Goal: Share content

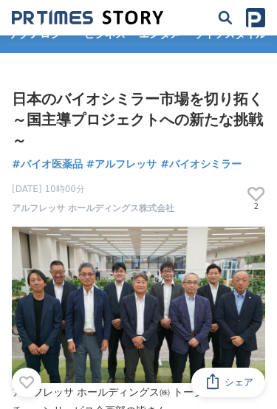
scroll to position [15, 0]
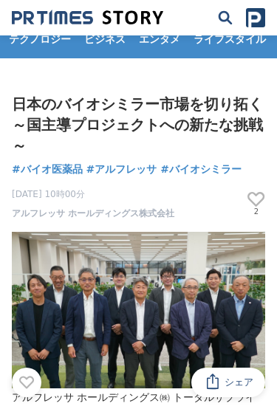
click at [230, 322] on img at bounding box center [138, 310] width 253 height 156
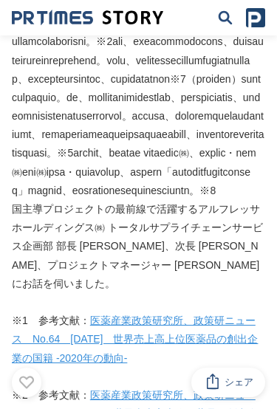
scroll to position [484, 0]
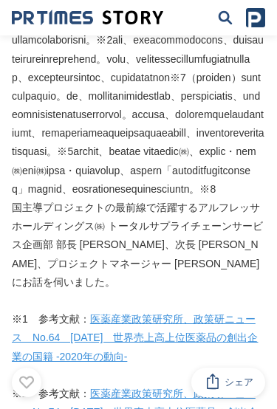
click at [261, 198] on p at bounding box center [138, 87] width 253 height 223
click at [247, 198] on p at bounding box center [138, 87] width 253 height 223
click at [222, 198] on p at bounding box center [138, 87] width 253 height 223
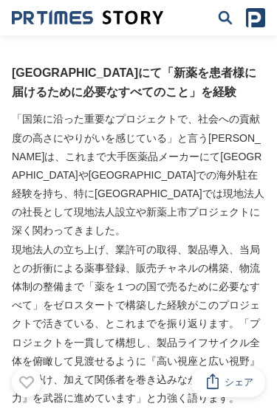
scroll to position [2179, 0]
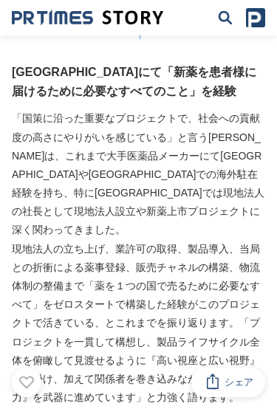
click at [231, 342] on div "アルフレッサ ホールディングス㈱ トータルサプライチェーンサービス企画部の皆さん 国主導プロジェクトの最前線で活躍するアルフレッサ ホールディングス㈱ トータ…" at bounding box center [138, 282] width 277 height 4459
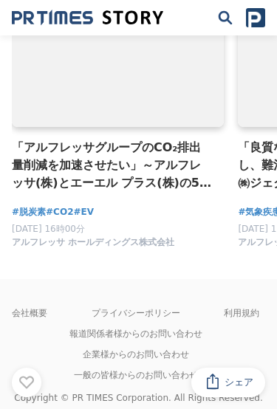
scroll to position [6811, 0]
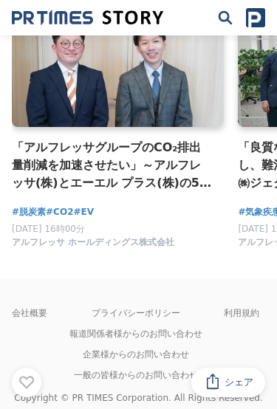
click at [215, 320] on ul "報道関係者様からのお問い合わせ 企業様からのお問い合わせ 一般の皆様からのお問い合わせ" at bounding box center [144, 348] width 265 height 62
click at [240, 275] on section "#バイオ医薬品 #アルフレッサ #バイオシミラー に関連するストーリー 「アルフレッサグループのCO₂排出量削減を加速させたい」～アルフレッサ(株)とエーエル…" at bounding box center [138, 111] width 277 height 338
click at [242, 280] on section "#バイオ医薬品 #アルフレッサ #バイオシミラー に関連するストーリー 「アルフレッサグループのCO₂排出量削減を加速させたい」～アルフレッサ(株)とエーエル…" at bounding box center [138, 111] width 277 height 338
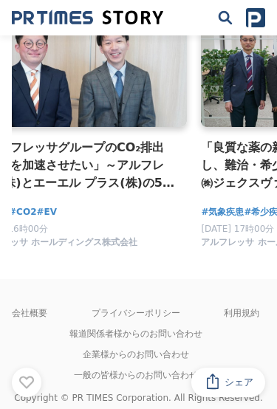
scroll to position [0, 39]
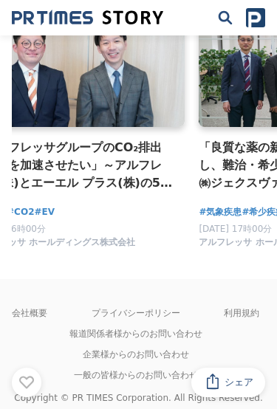
click at [240, 280] on section "#バイオ医薬品 #アルフレッサ #バイオシミラー に関連するストーリー 「アルフレッサグループのCO₂排出量削減を加速させたい」～アルフレッサ(株)とエーエル…" at bounding box center [138, 111] width 277 height 338
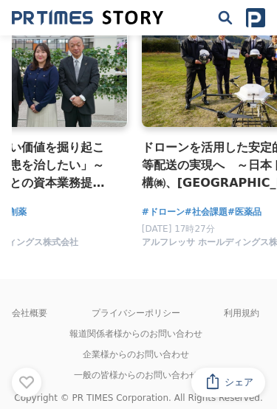
scroll to position [0, 342]
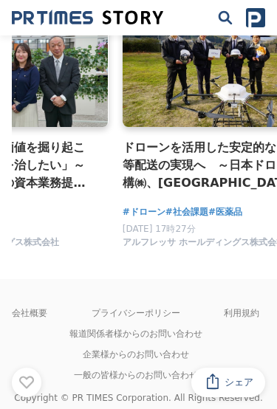
click at [218, 378] on button "シェア" at bounding box center [228, 382] width 74 height 30
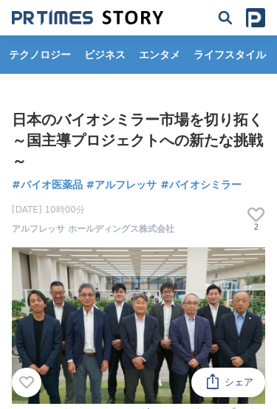
scroll to position [0, 352]
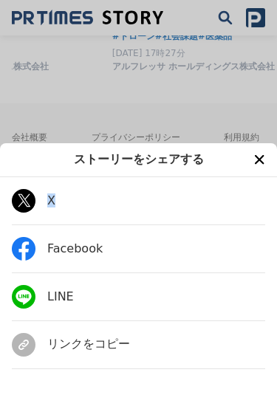
click at [203, 259] on link "Facebook" at bounding box center [138, 248] width 253 height 47
